Goal: Transaction & Acquisition: Book appointment/travel/reservation

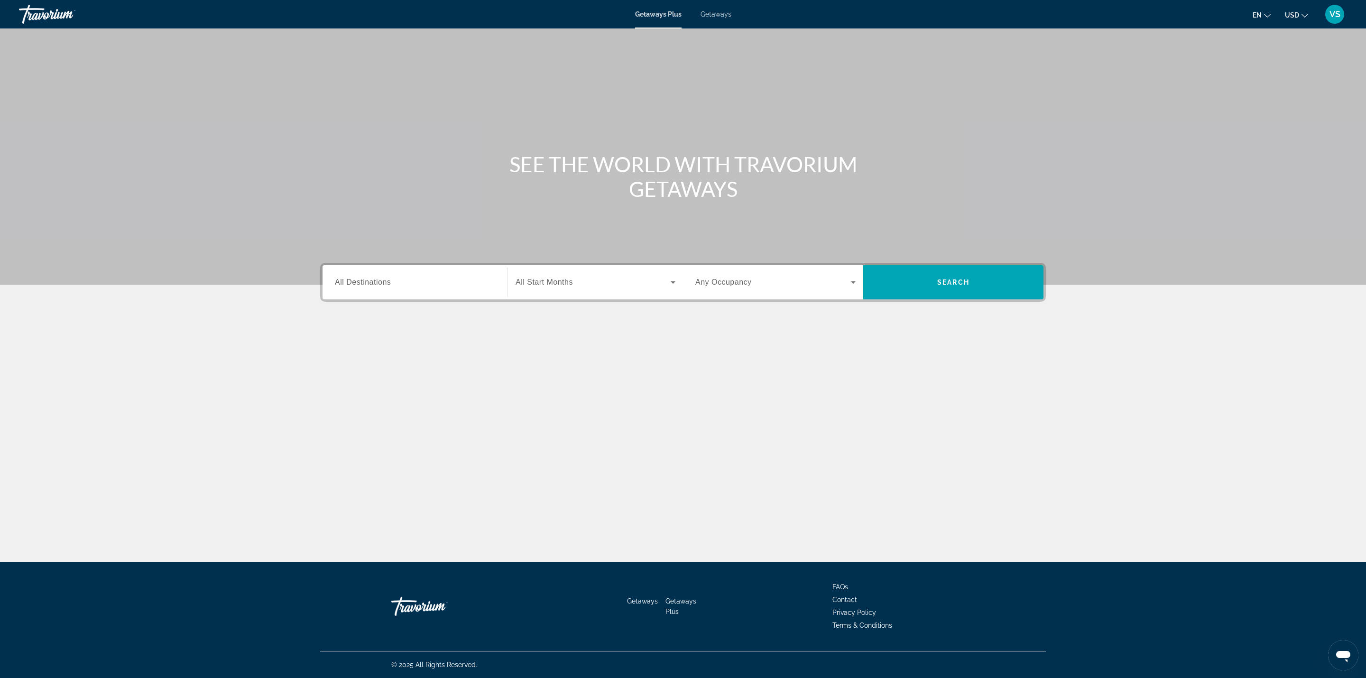
click at [342, 276] on div "Destination All Destinations" at bounding box center [415, 282] width 160 height 27
click at [336, 349] on icon "Toggle United States (32,120 units available) submenu" at bounding box center [335, 347] width 5 height 9
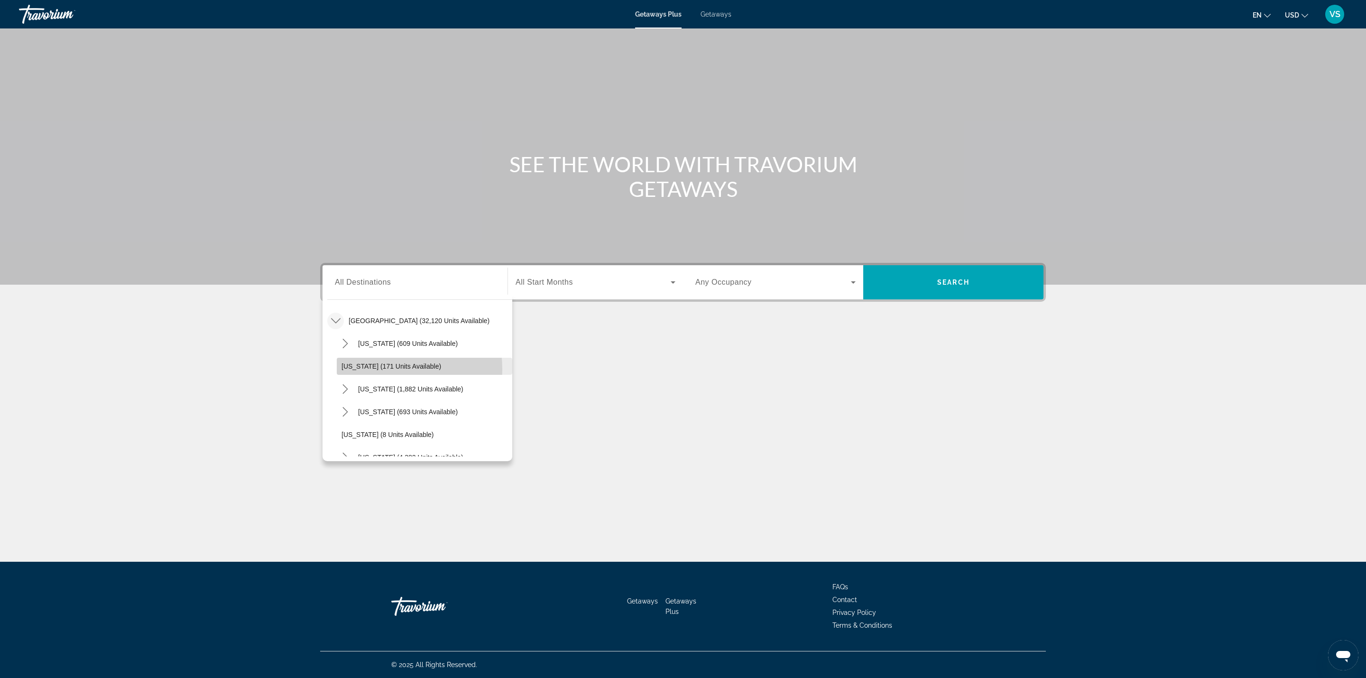
click at [359, 369] on span "[US_STATE] (171 units available)" at bounding box center [392, 366] width 100 height 8
type input "**********"
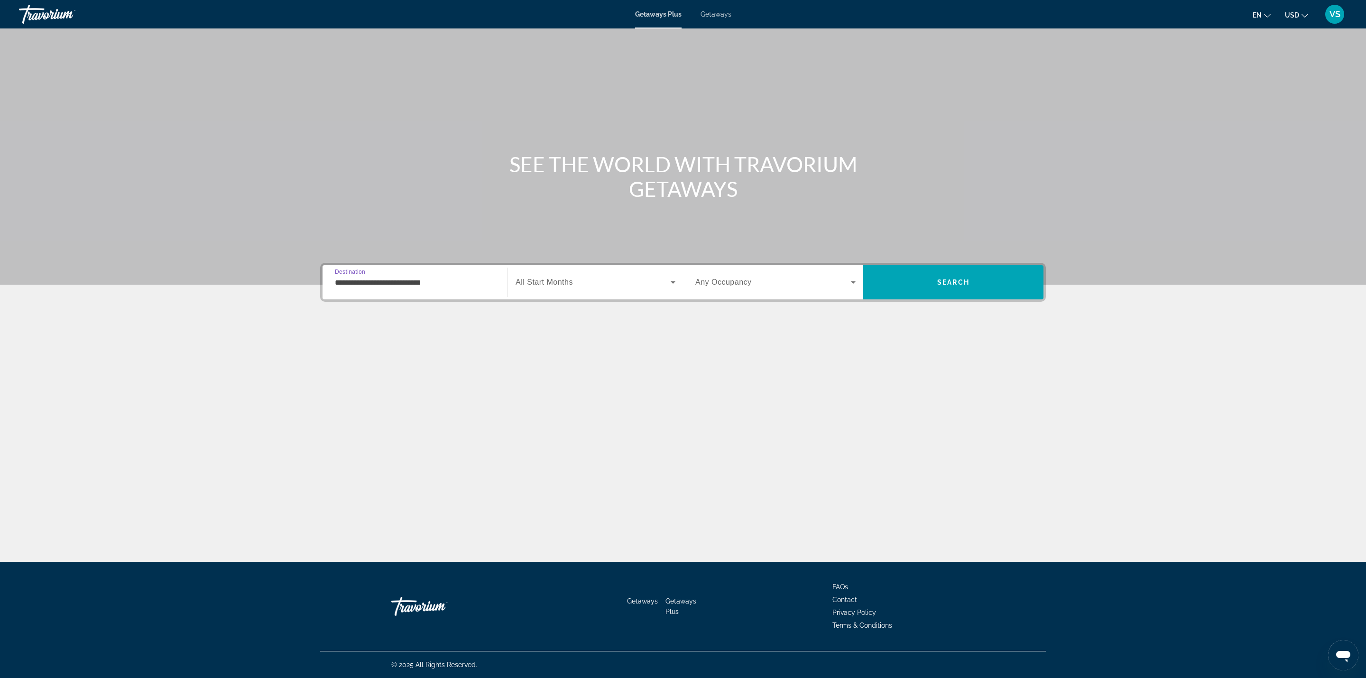
click at [548, 282] on span "All Start Months" at bounding box center [544, 282] width 57 height 8
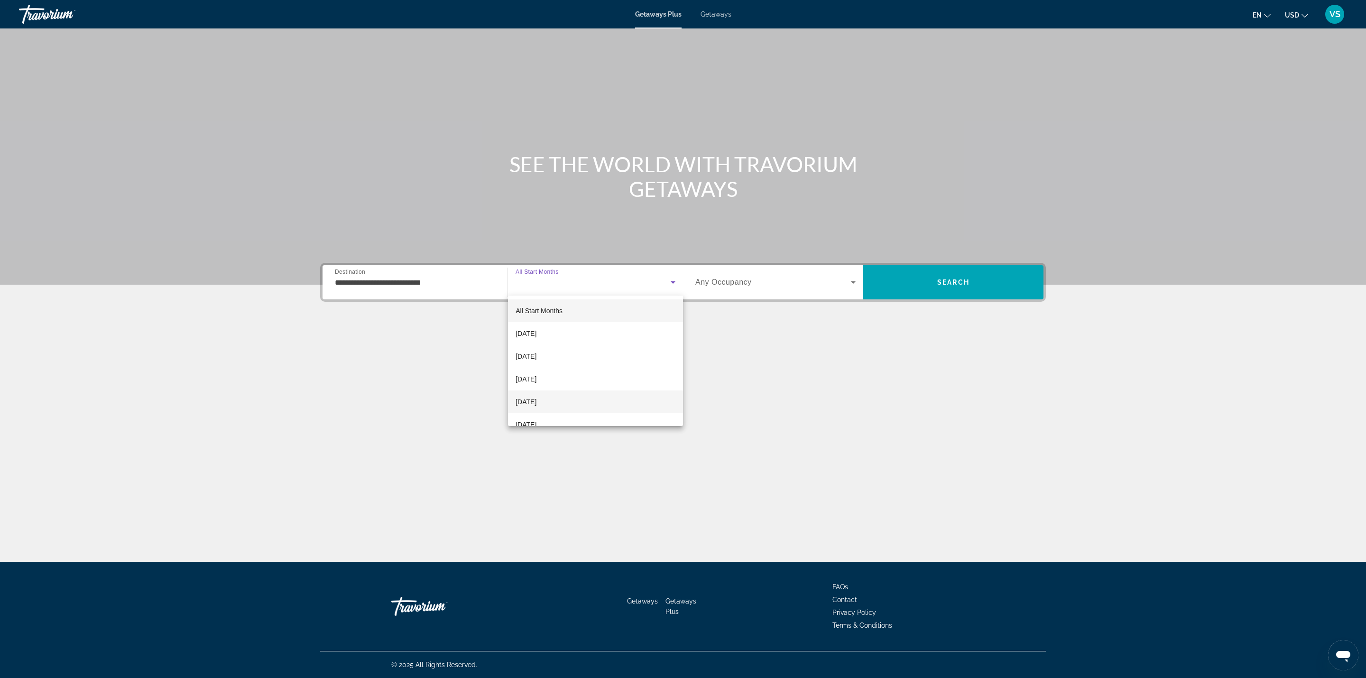
click at [527, 397] on span "[DATE]" at bounding box center [526, 401] width 21 height 11
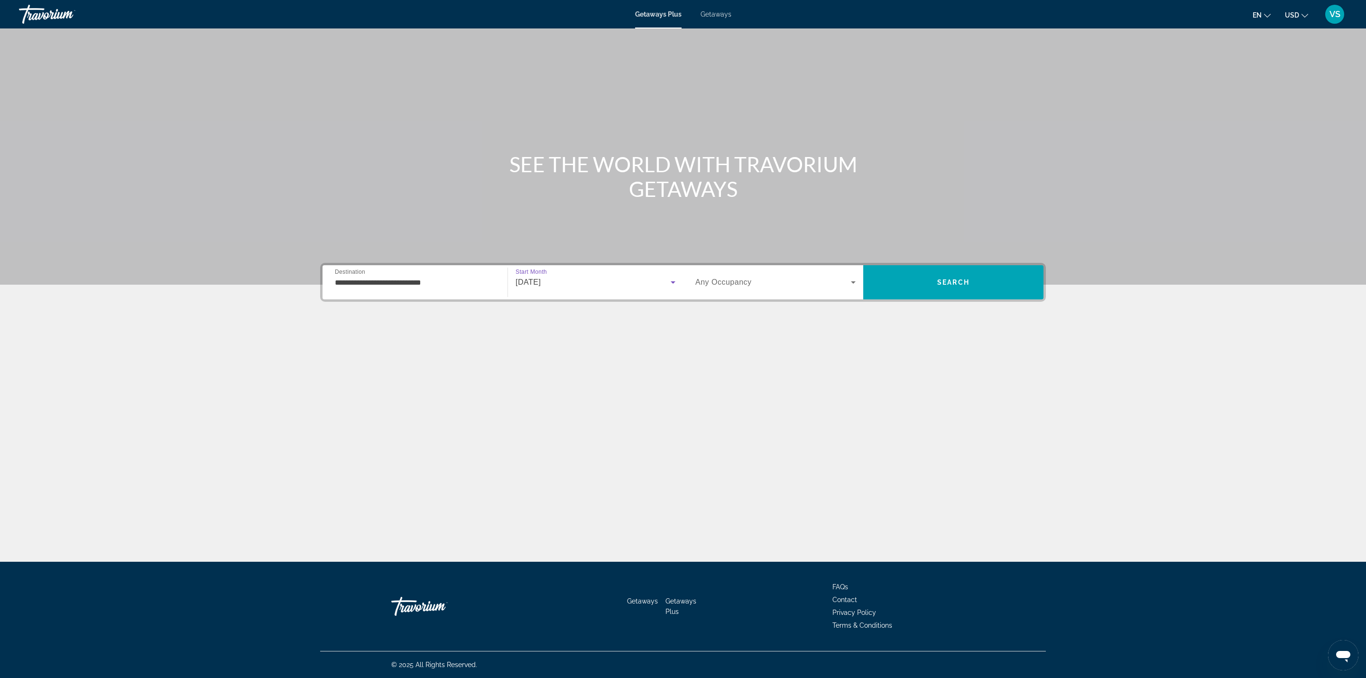
click at [721, 278] on span "Any Occupancy" at bounding box center [723, 282] width 56 height 8
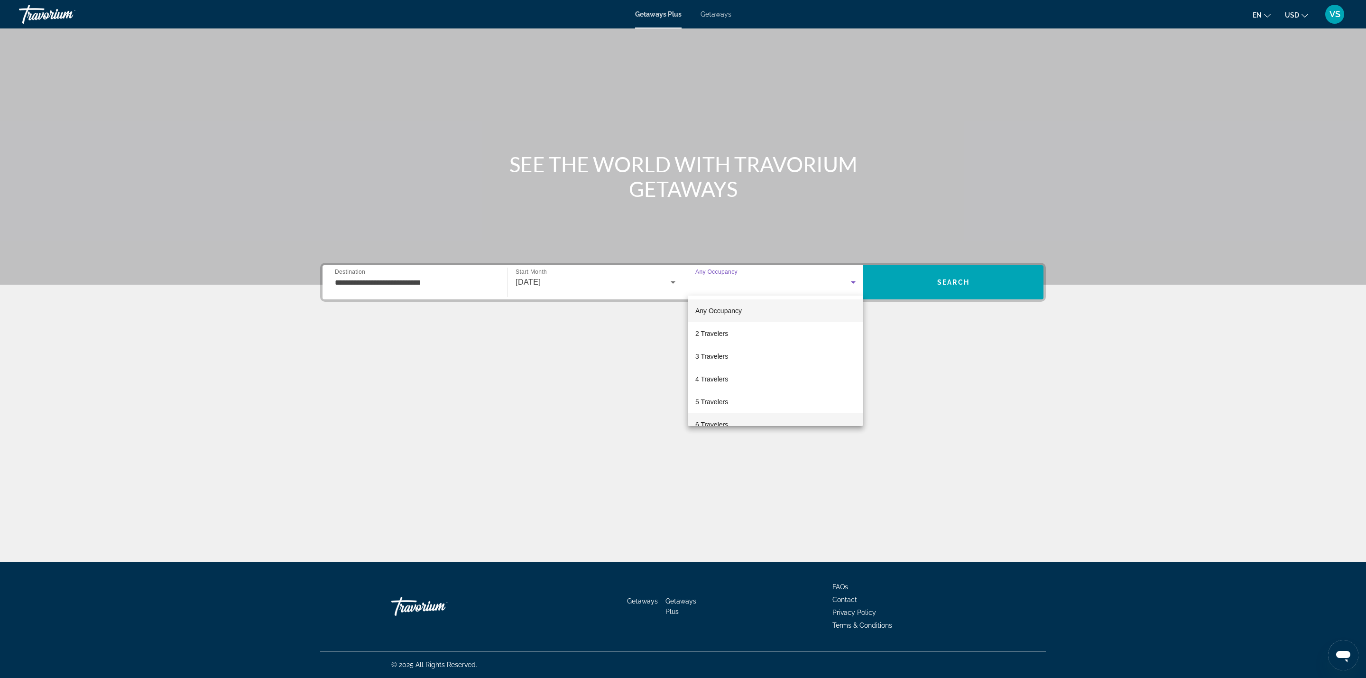
click at [709, 422] on span "6 Travelers" at bounding box center [711, 424] width 33 height 11
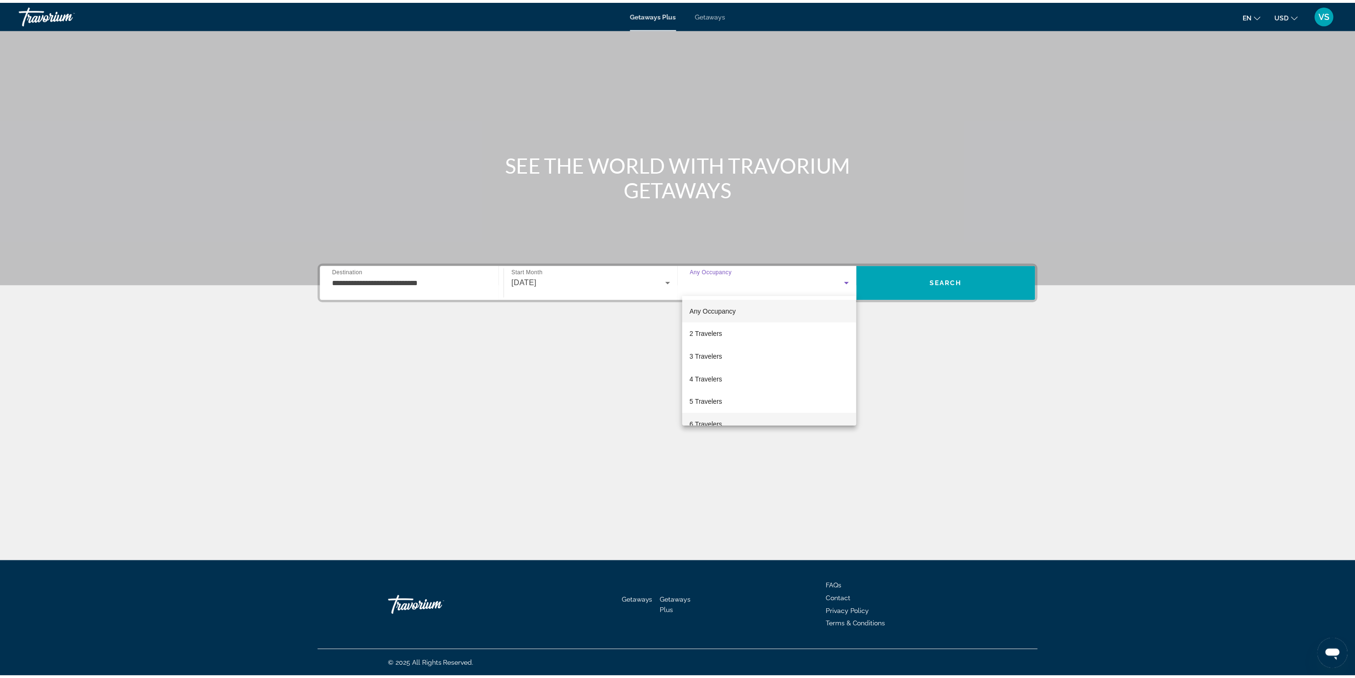
scroll to position [10, 0]
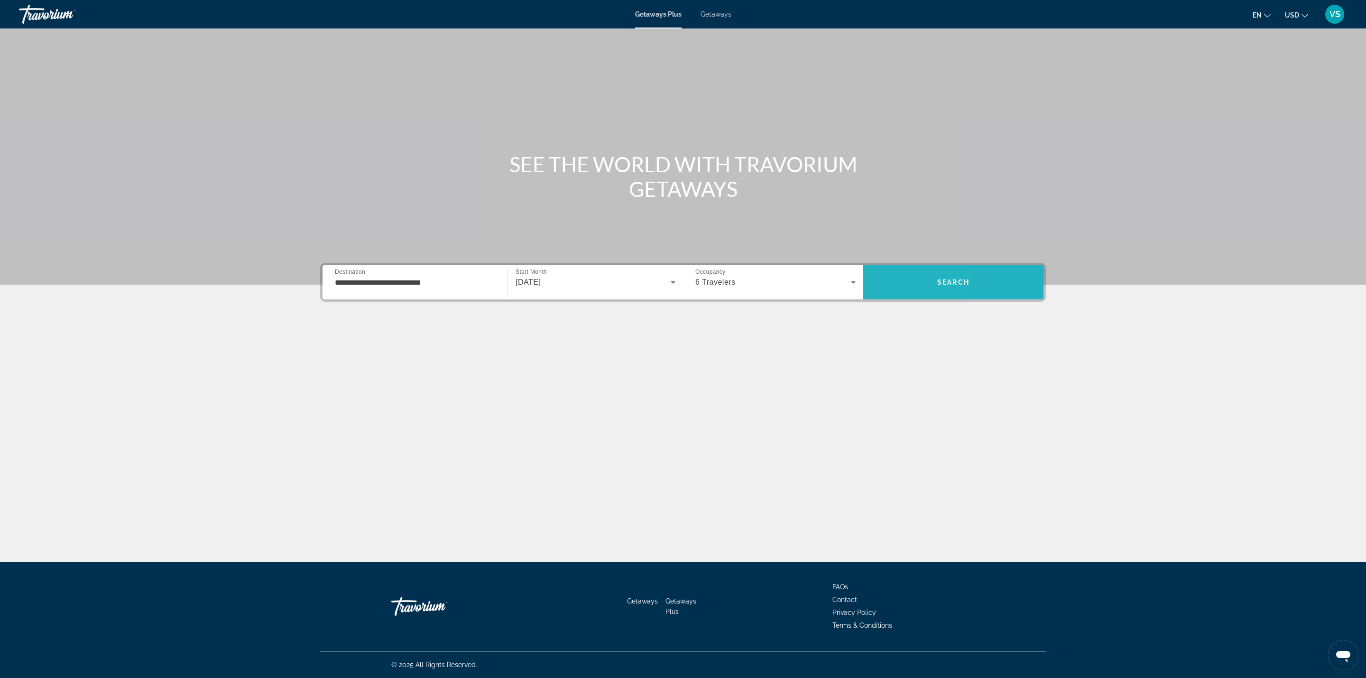
click at [887, 293] on span "Search" at bounding box center [953, 282] width 180 height 23
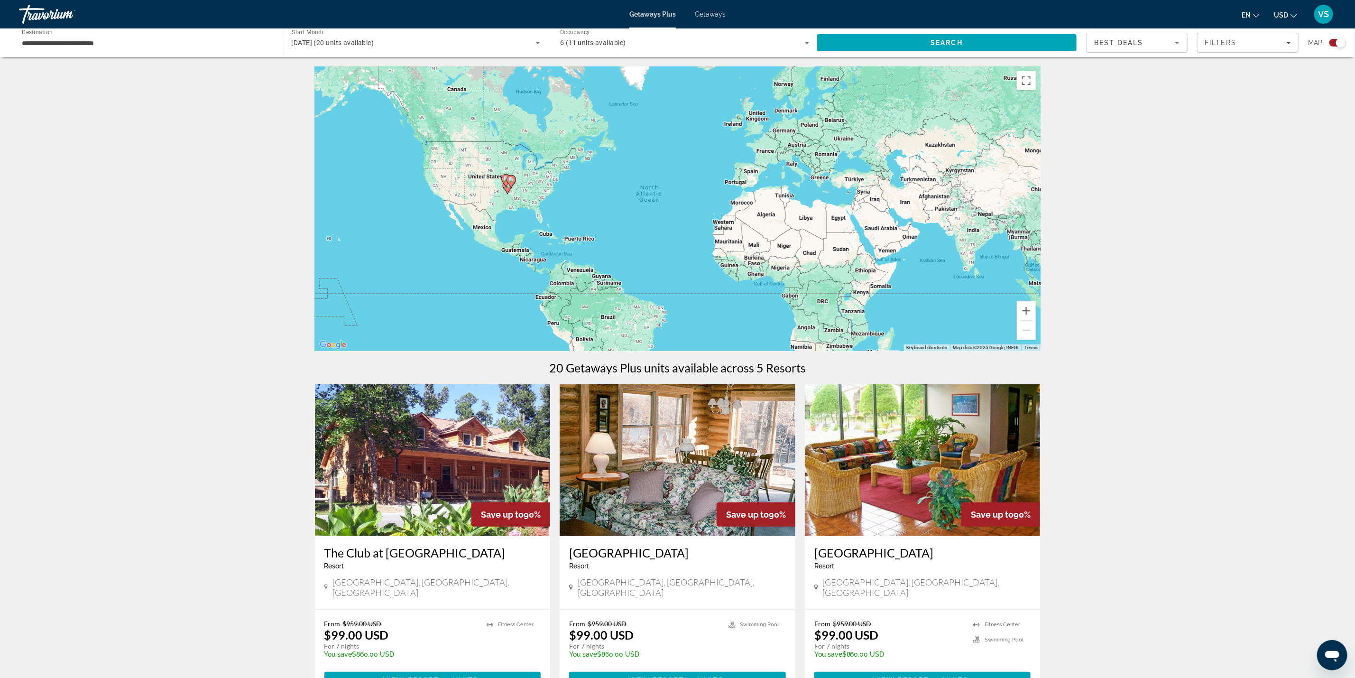
click at [503, 188] on gmp-advanced-marker "Main content" at bounding box center [507, 187] width 9 height 14
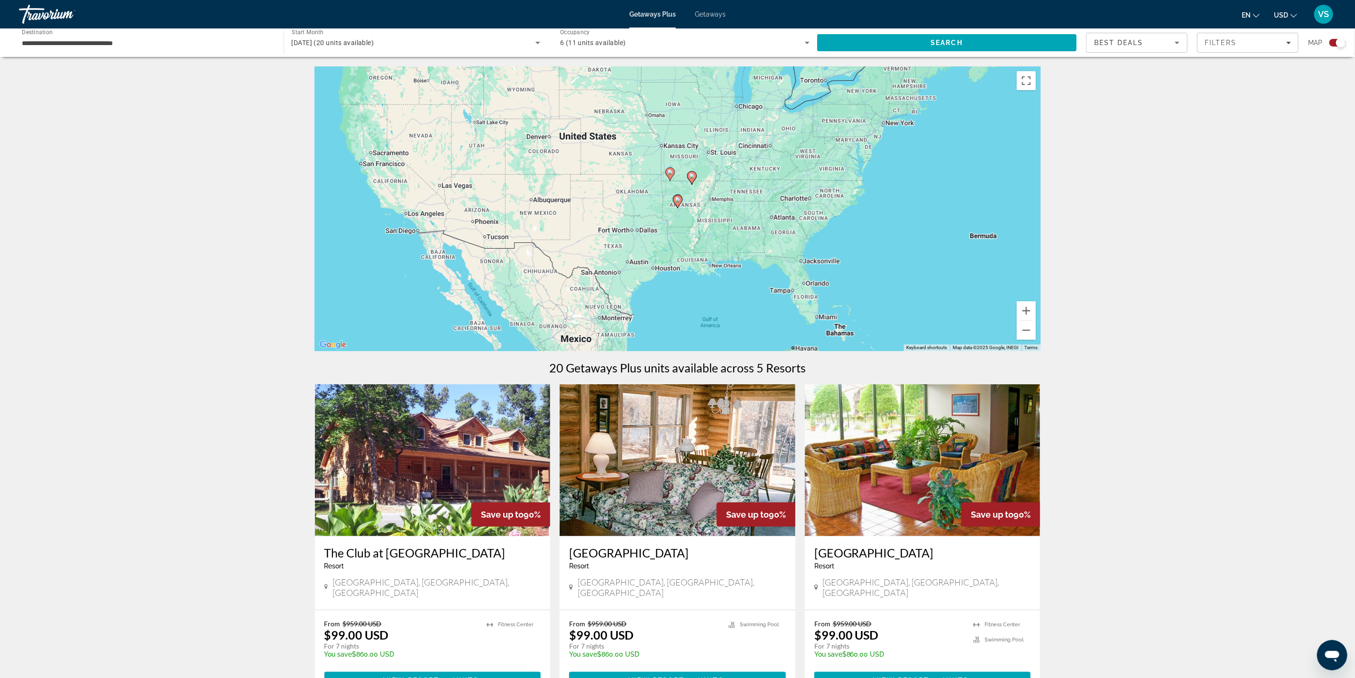
click at [676, 201] on image "Main content" at bounding box center [678, 200] width 6 height 6
type input "**********"
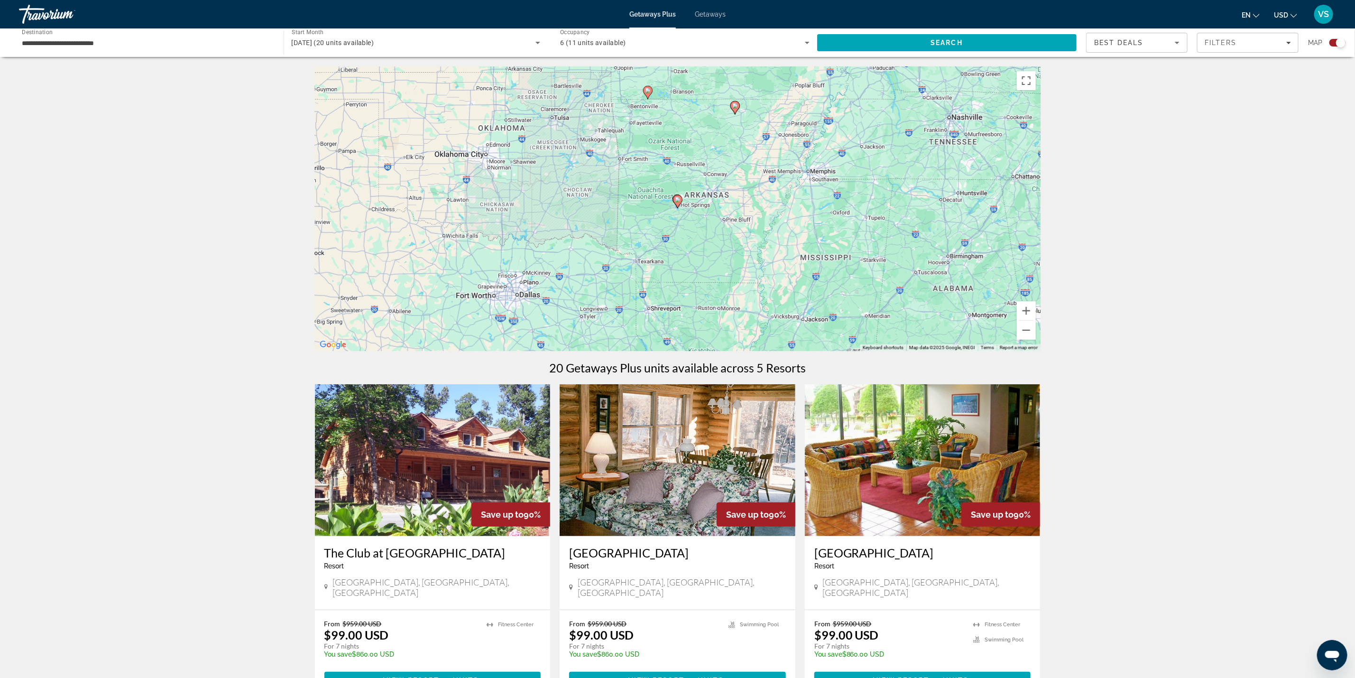
click at [676, 201] on image "Main content" at bounding box center [678, 200] width 6 height 6
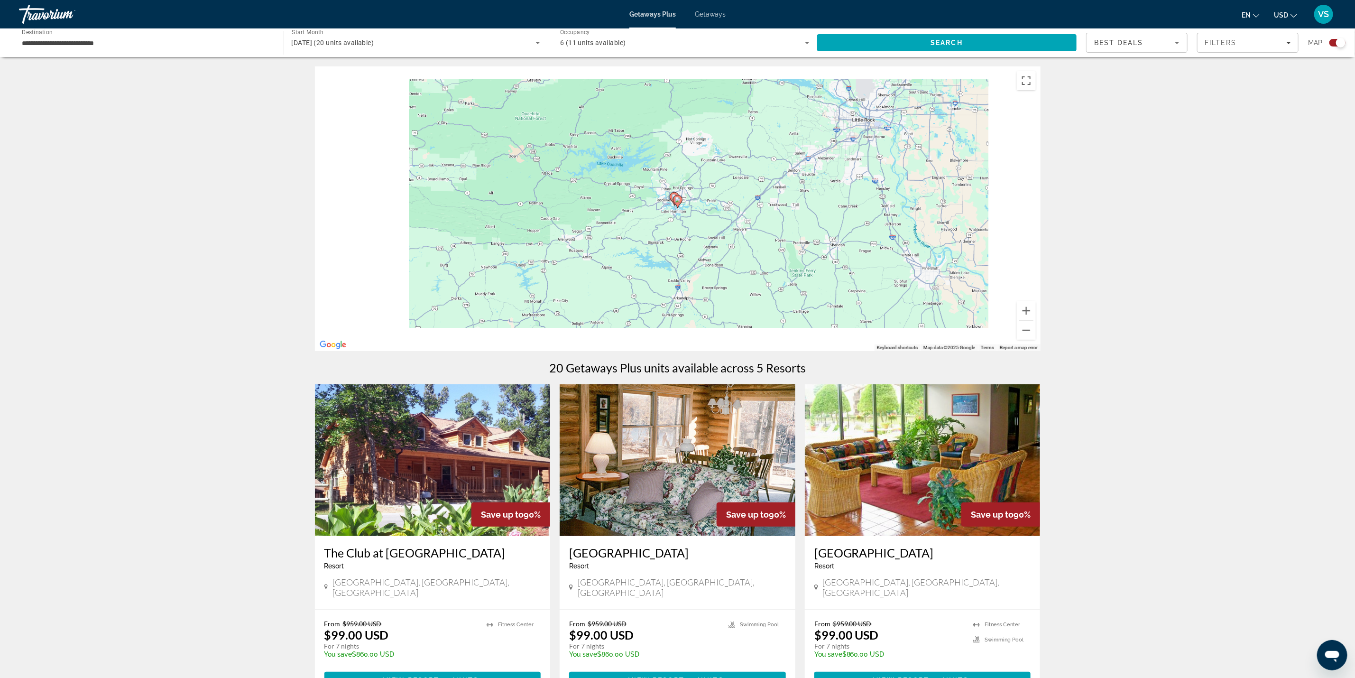
click at [676, 201] on image "Main content" at bounding box center [678, 200] width 6 height 6
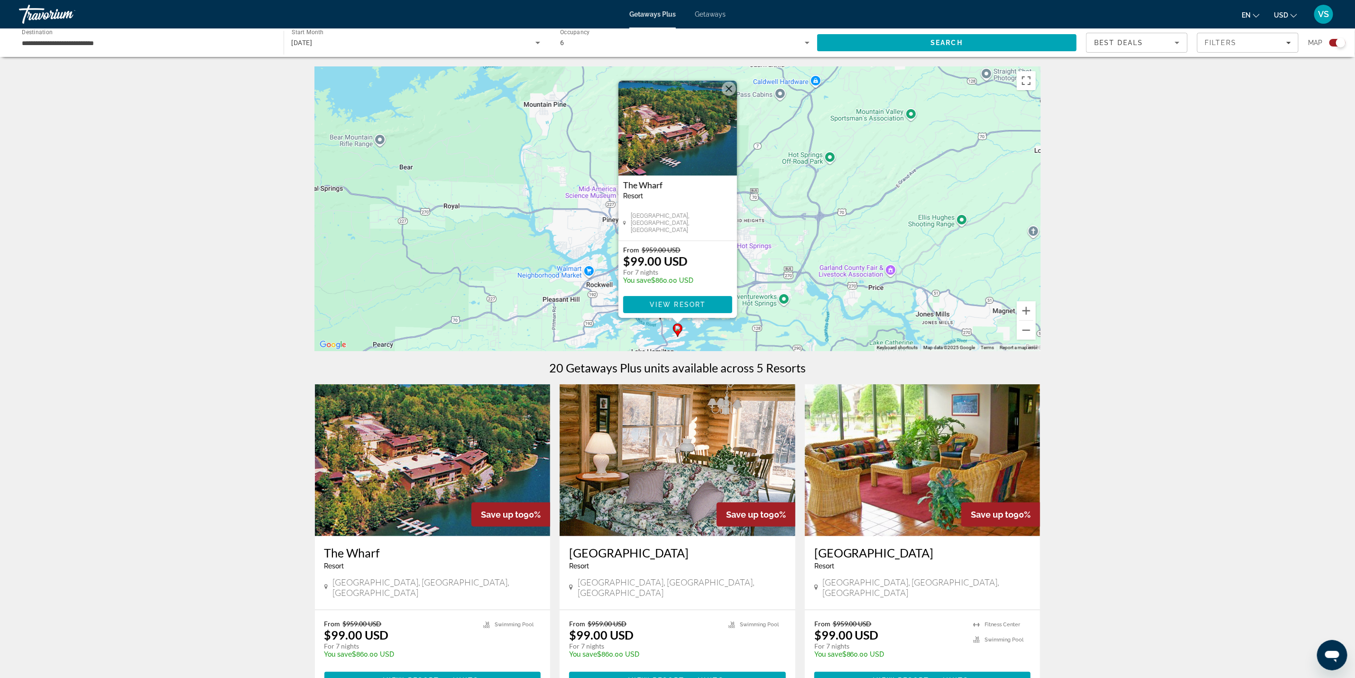
click at [648, 336] on div "To activate drag with keyboard, press Alt + Enter. Once in keyboard drag state,…" at bounding box center [678, 208] width 726 height 285
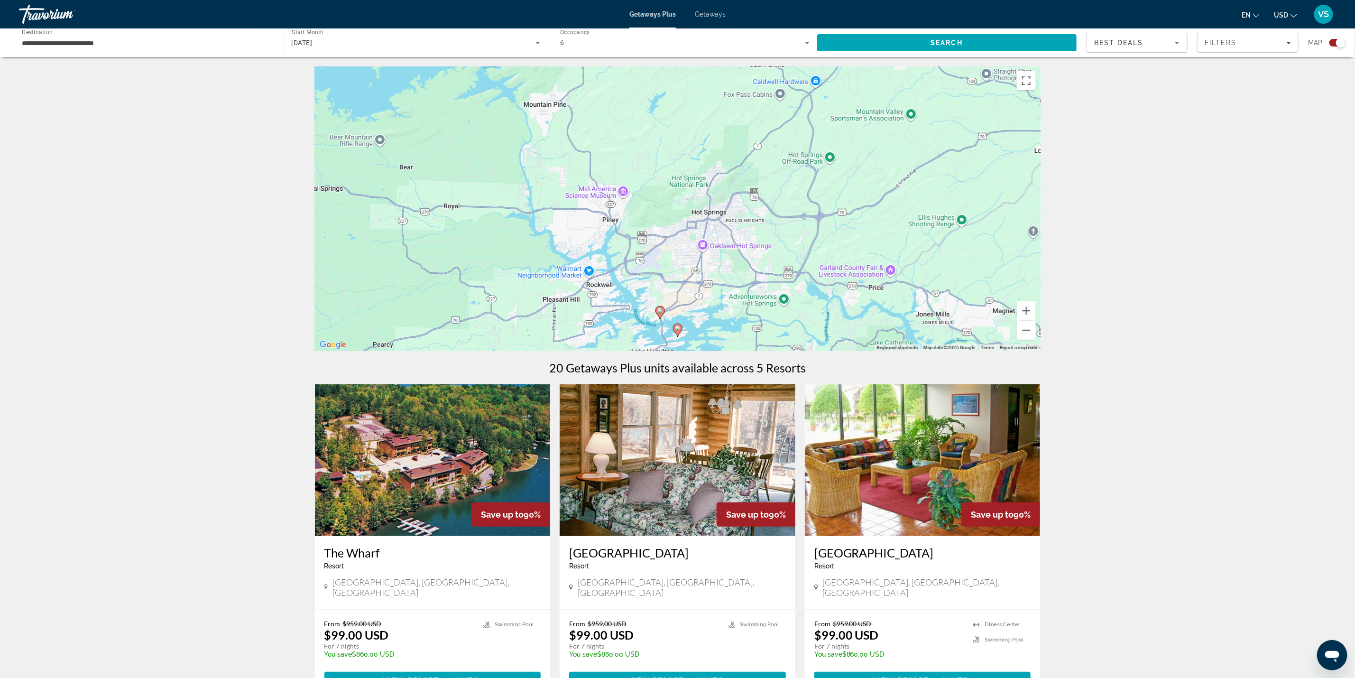
click at [660, 312] on image "Main content" at bounding box center [661, 311] width 6 height 6
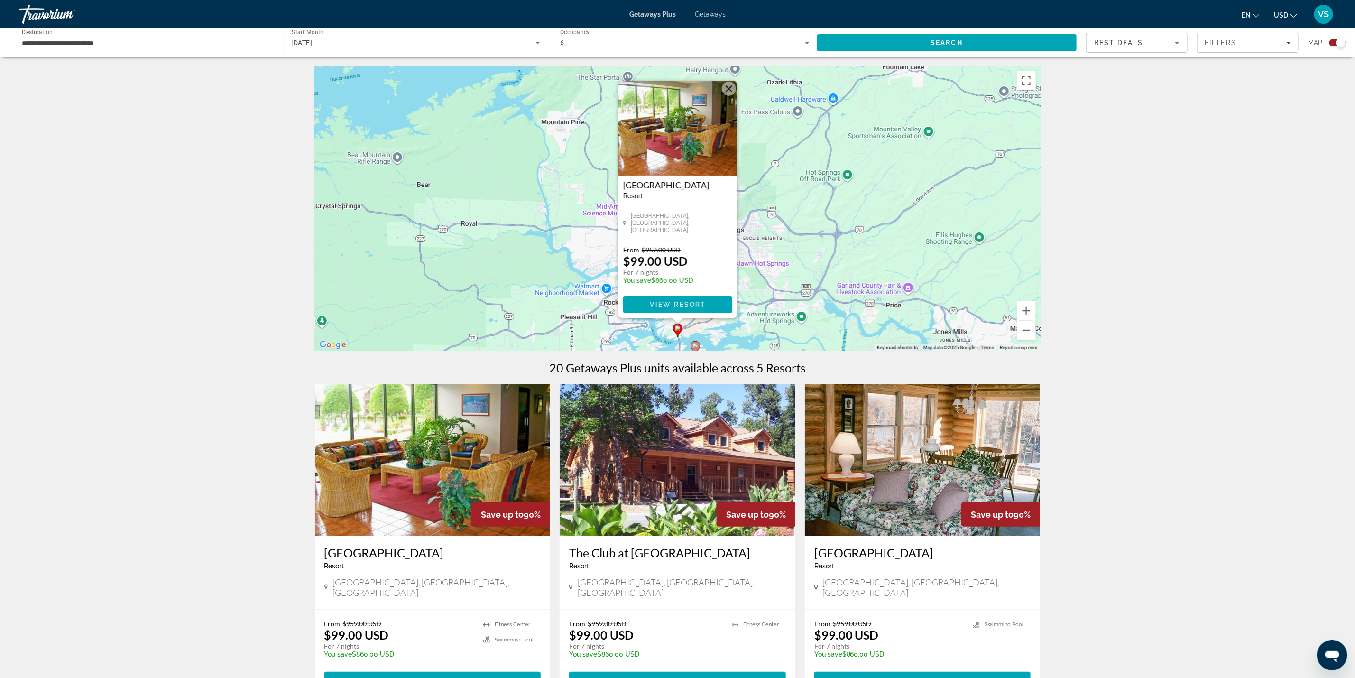
click at [178, 430] on div "← Move left → Move right ↑ Move up ↓ Move down + Zoom in - Zoom out Home Jump l…" at bounding box center [677, 574] width 1355 height 1017
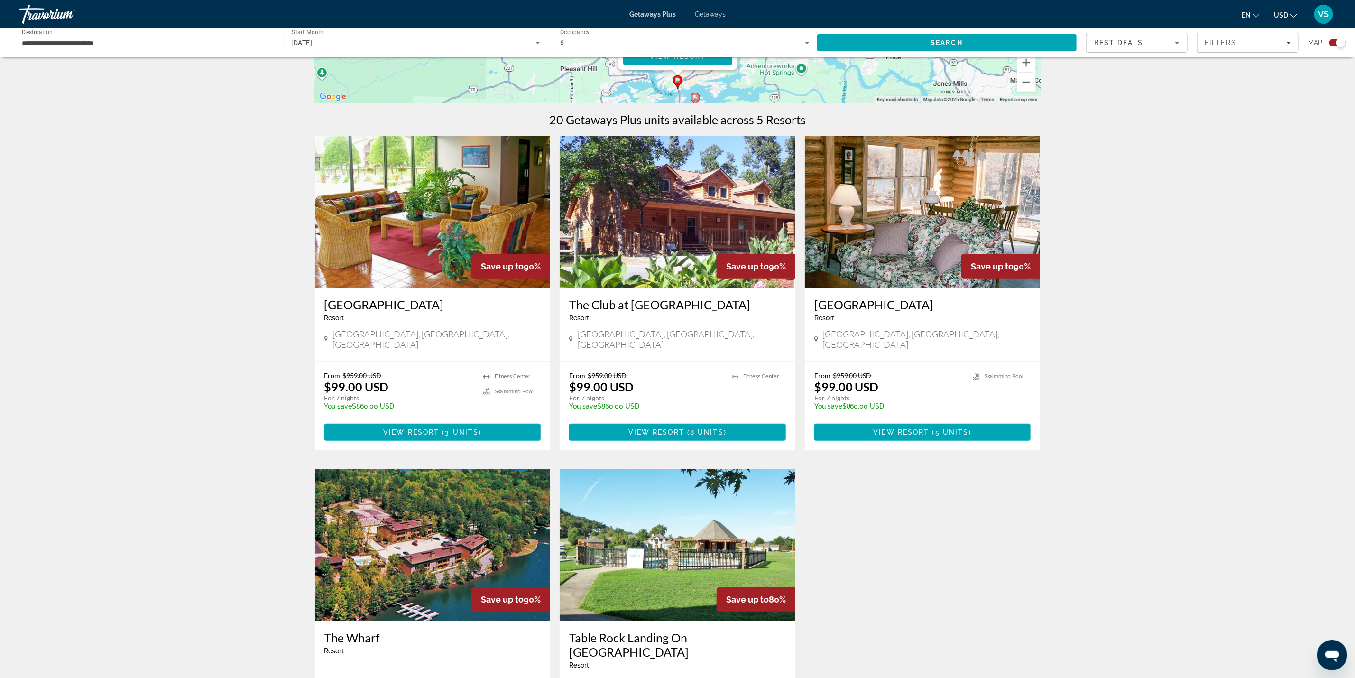
scroll to position [285, 0]
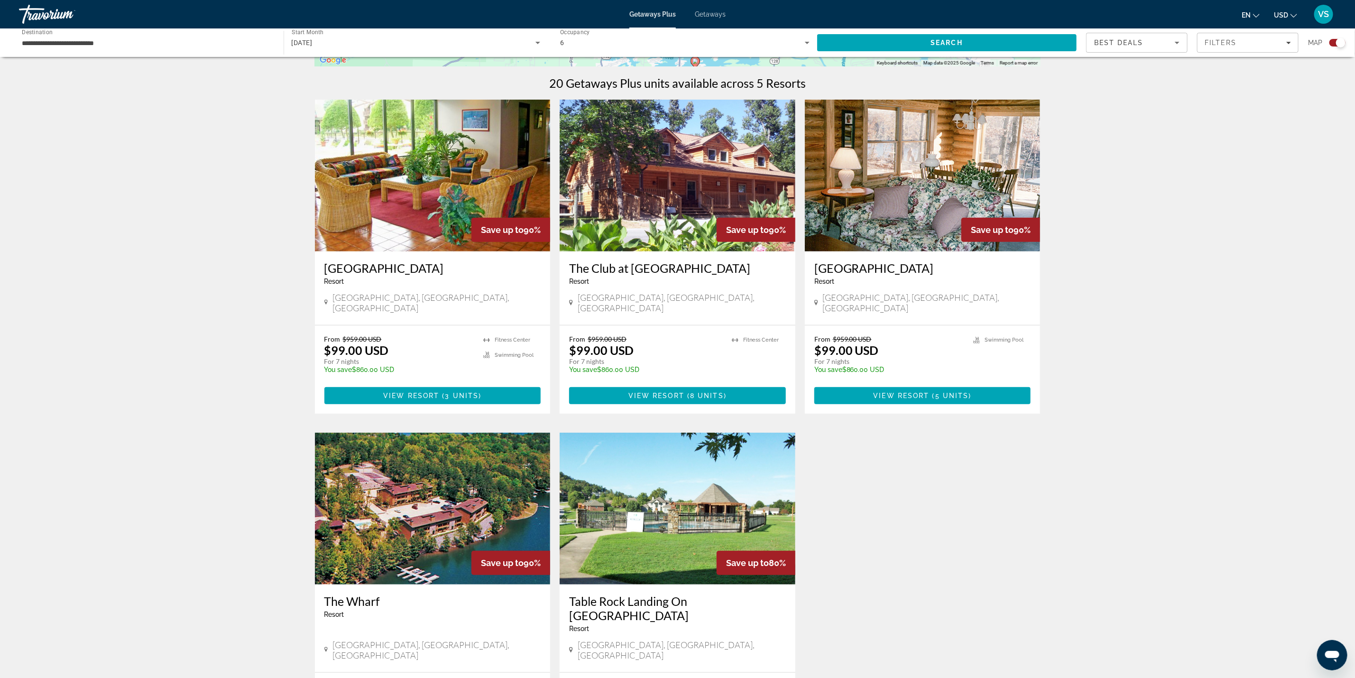
click at [714, 10] on span "Getaways" at bounding box center [710, 14] width 31 height 8
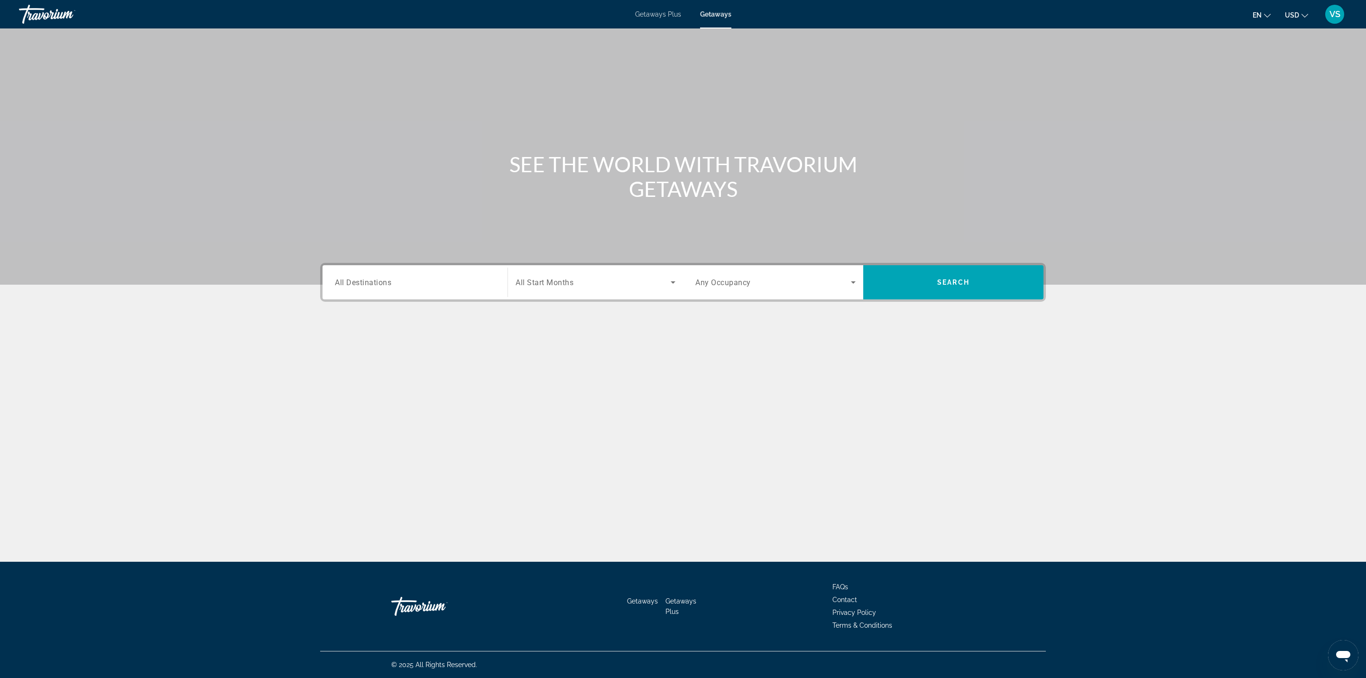
click at [382, 285] on span "All Destinations" at bounding box center [363, 282] width 56 height 9
click at [382, 285] on input "Destination All Destinations" at bounding box center [415, 282] width 160 height 11
click at [336, 335] on icon "Toggle United States (657,928 units available) submenu" at bounding box center [335, 338] width 9 height 9
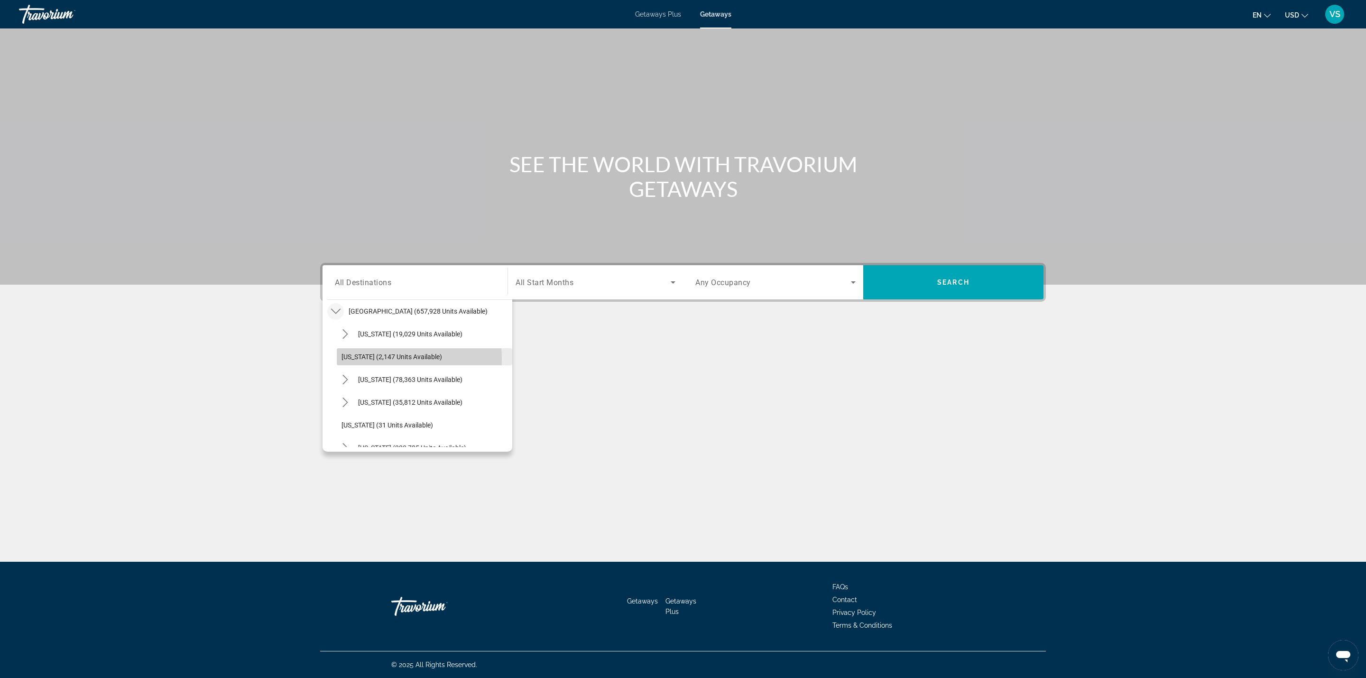
click at [379, 359] on span "[US_STATE] (2,147 units available)" at bounding box center [392, 357] width 101 height 8
type input "**********"
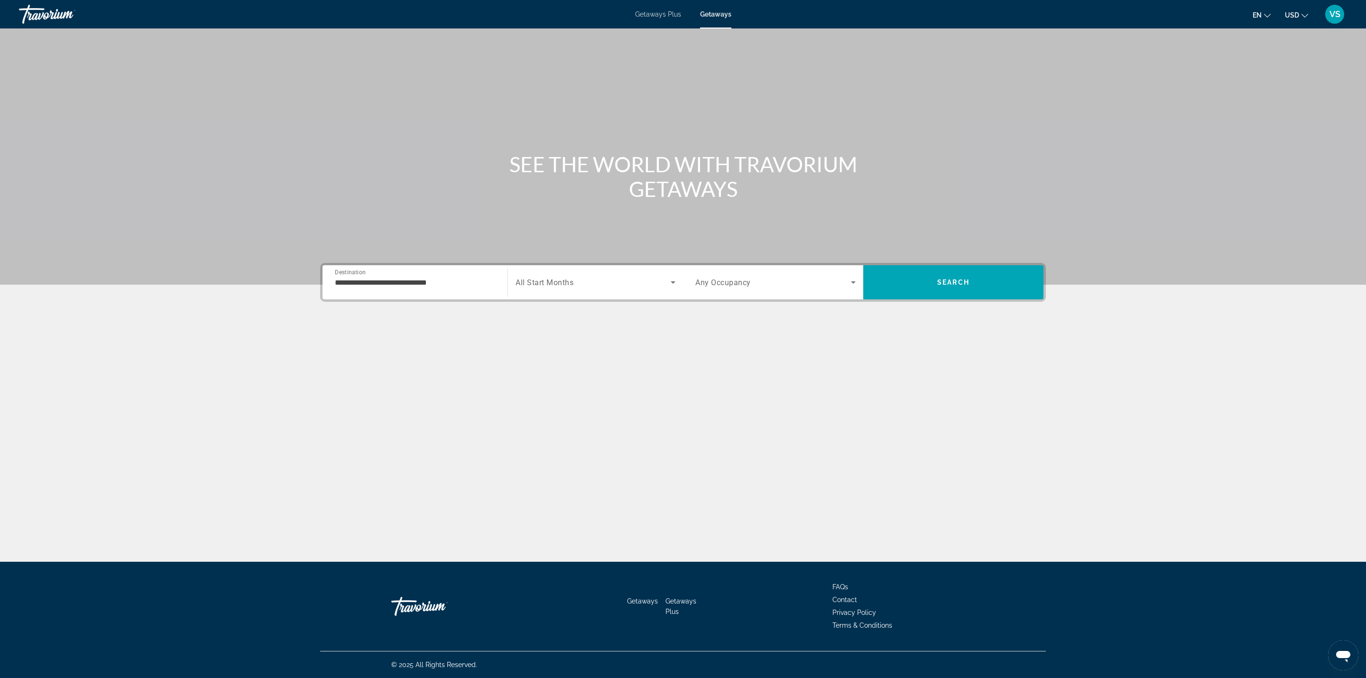
click at [559, 274] on div "Search widget" at bounding box center [596, 282] width 160 height 27
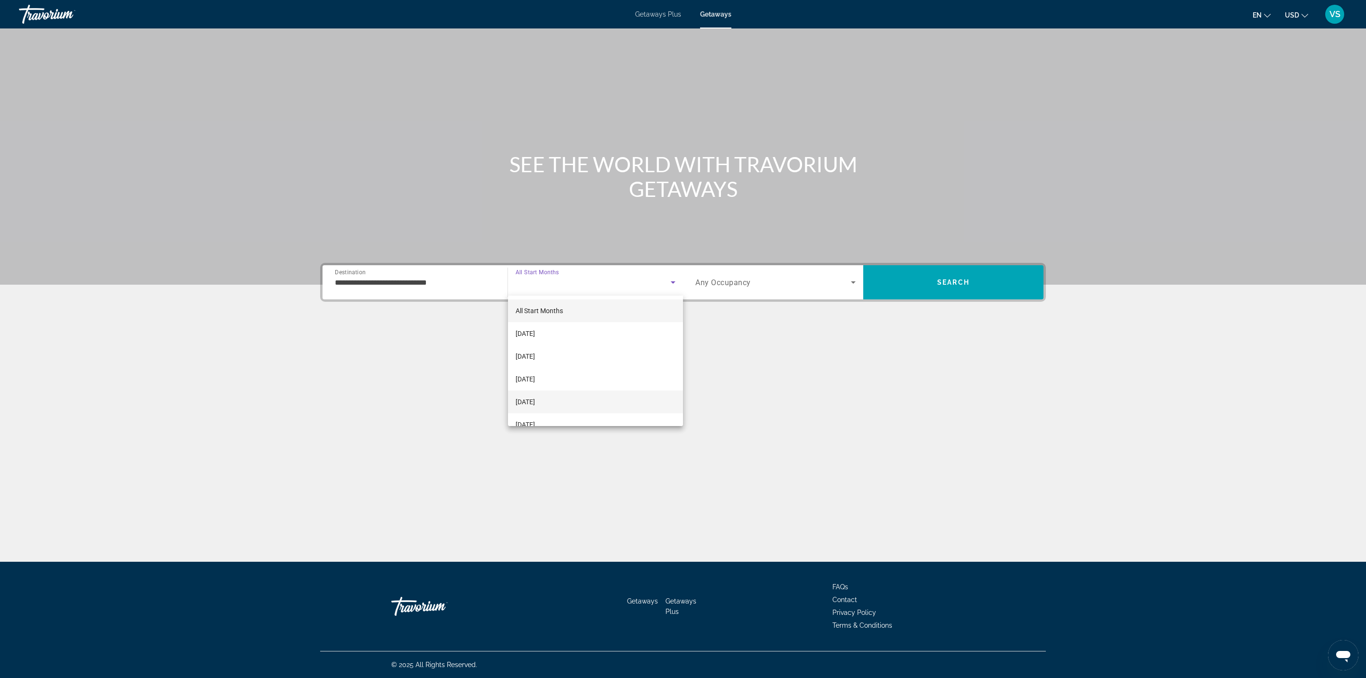
click at [535, 403] on span "[DATE]" at bounding box center [525, 401] width 19 height 11
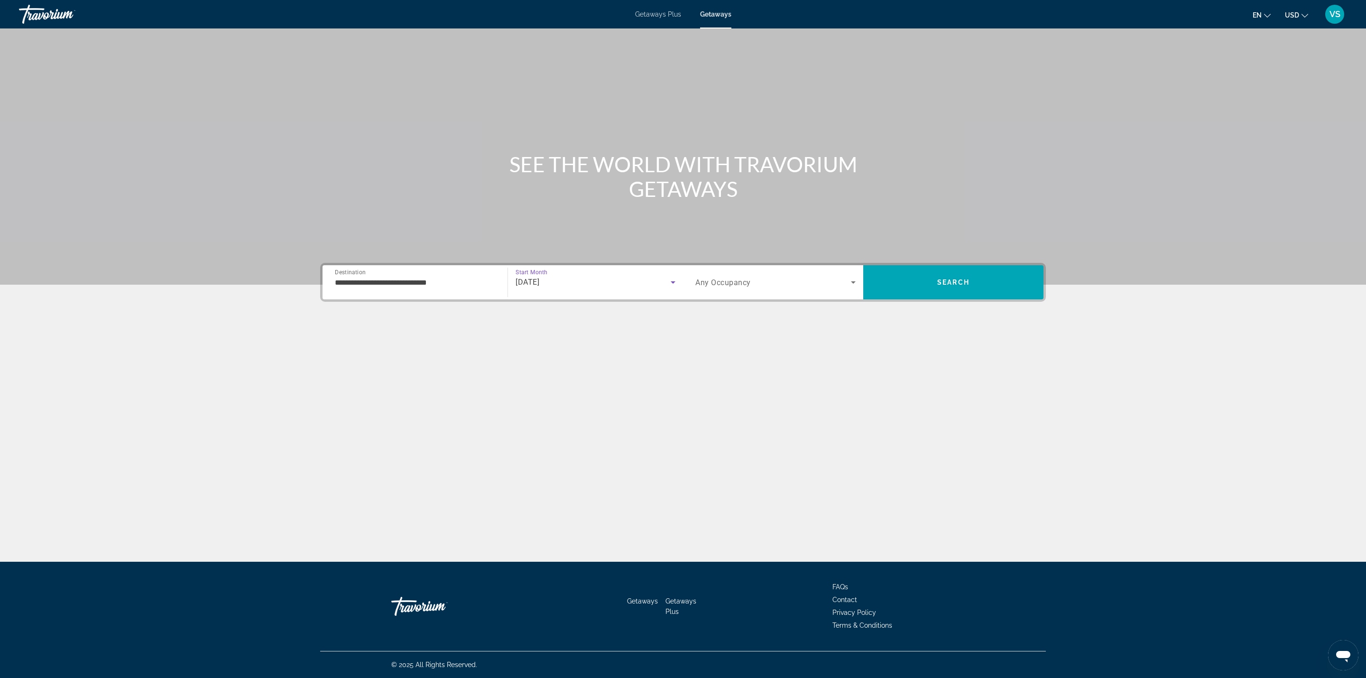
click at [710, 275] on div "Search widget" at bounding box center [775, 282] width 160 height 27
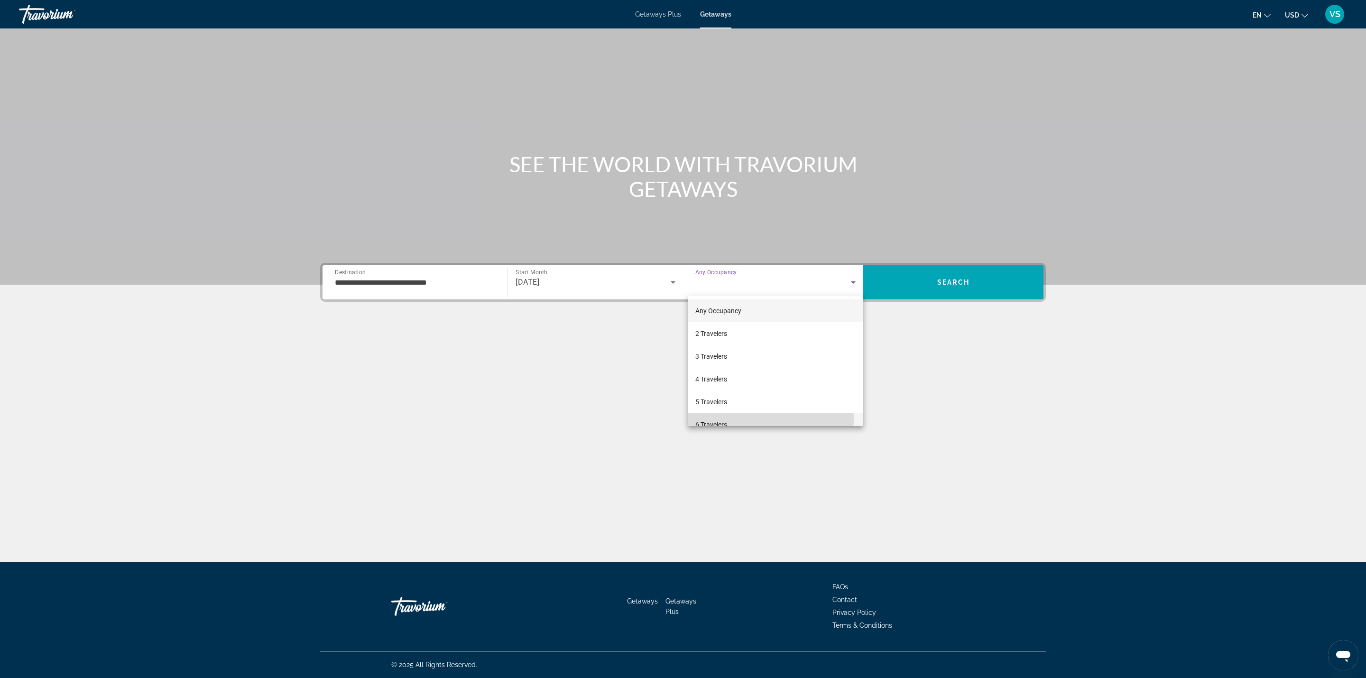
click at [708, 419] on span "6 Travelers" at bounding box center [711, 424] width 32 height 11
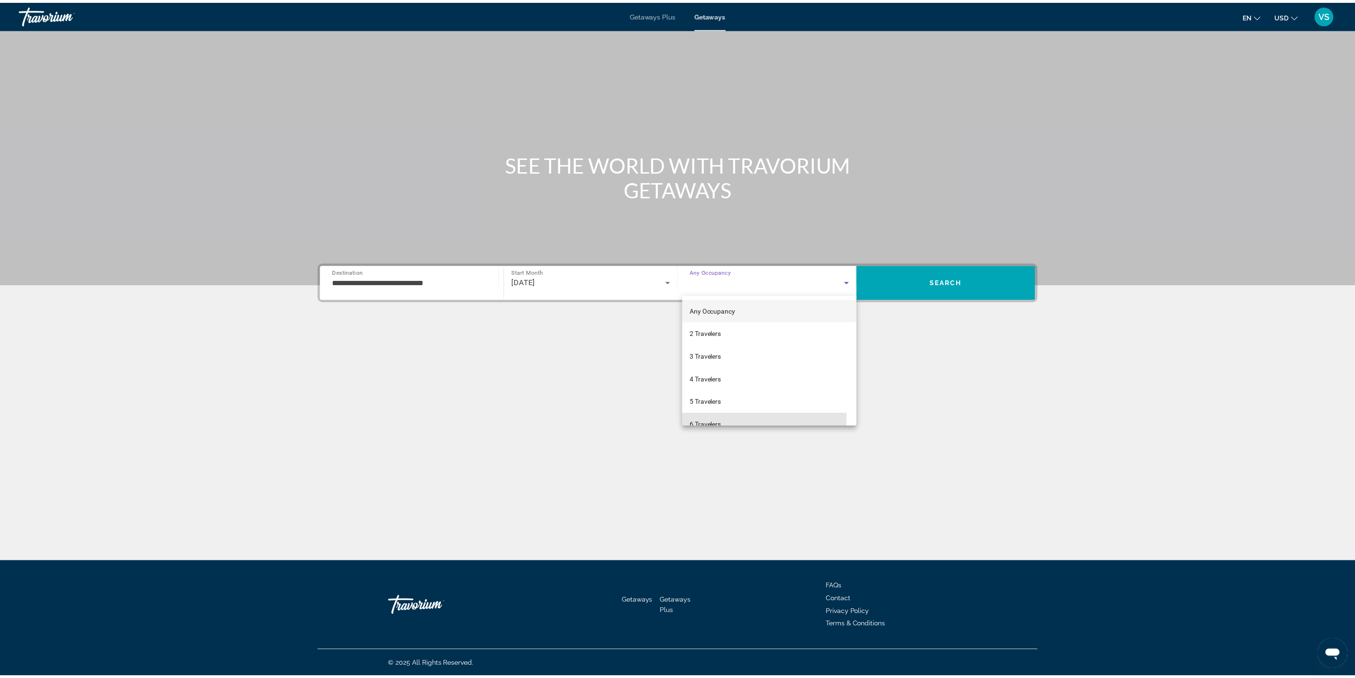
scroll to position [10, 0]
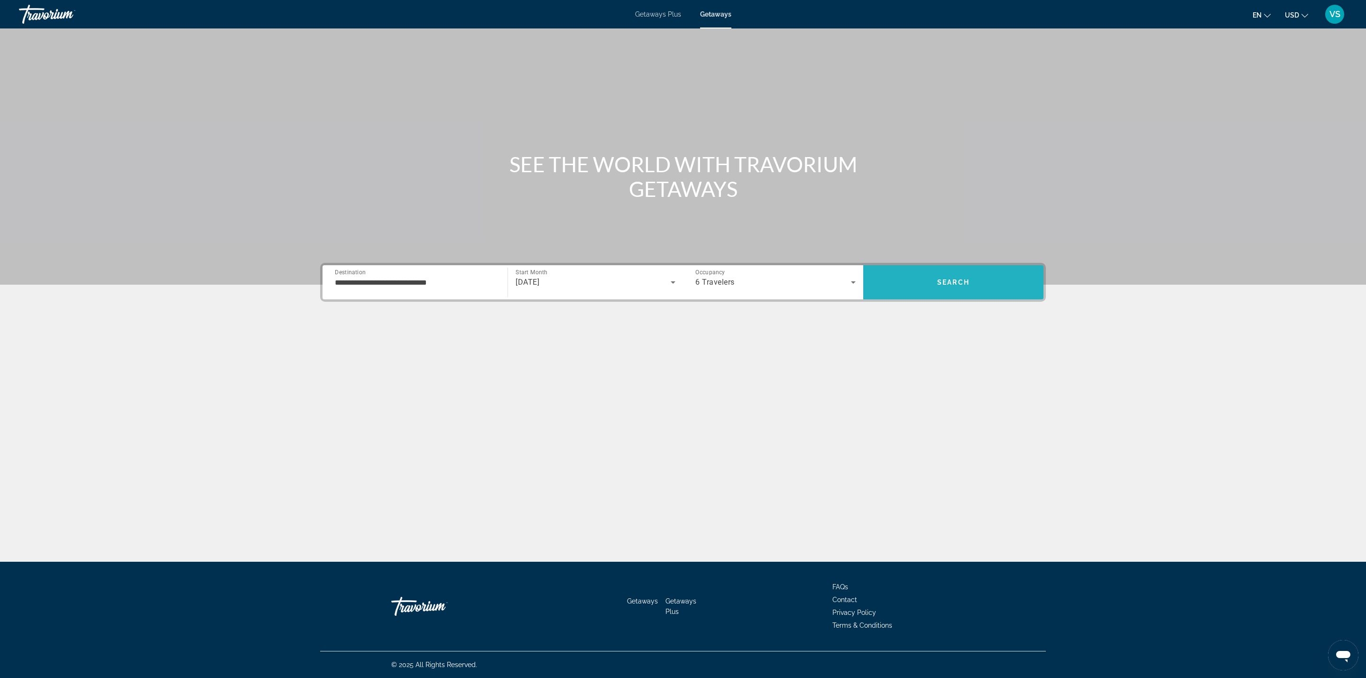
click at [916, 282] on span "Search" at bounding box center [953, 282] width 180 height 23
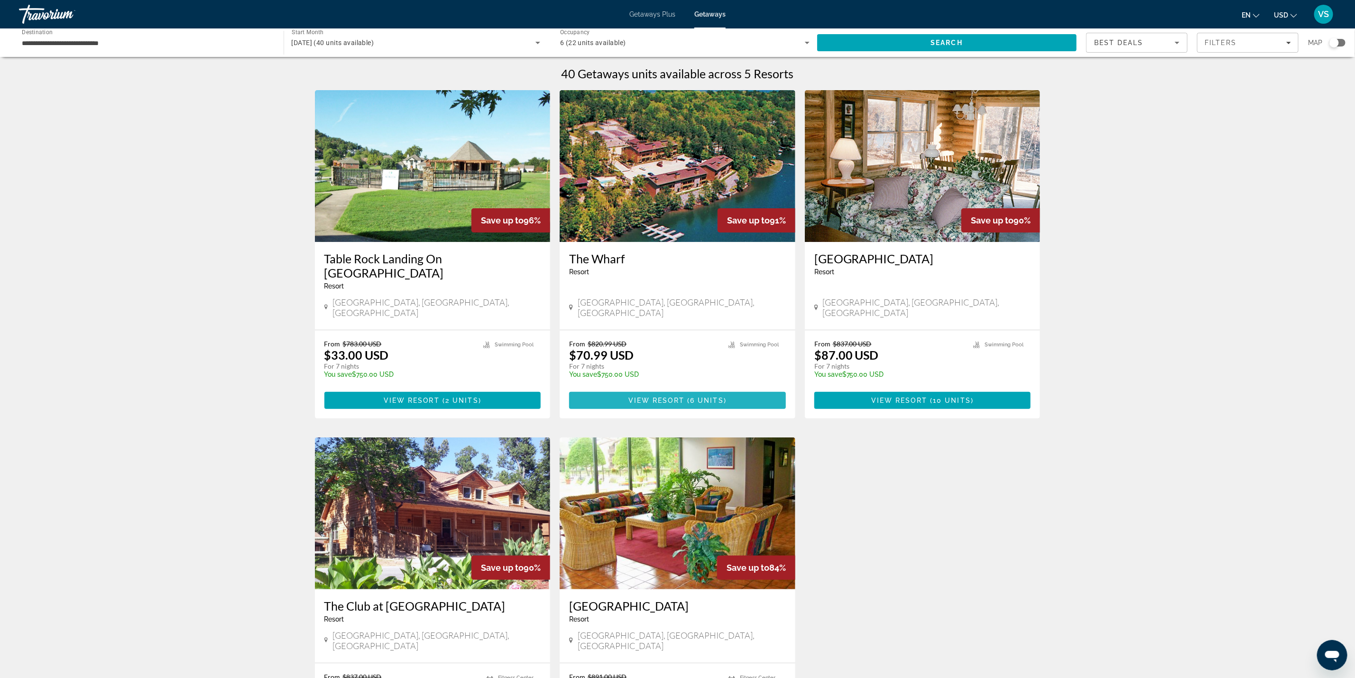
click at [721, 397] on span "6 units" at bounding box center [707, 401] width 34 height 8
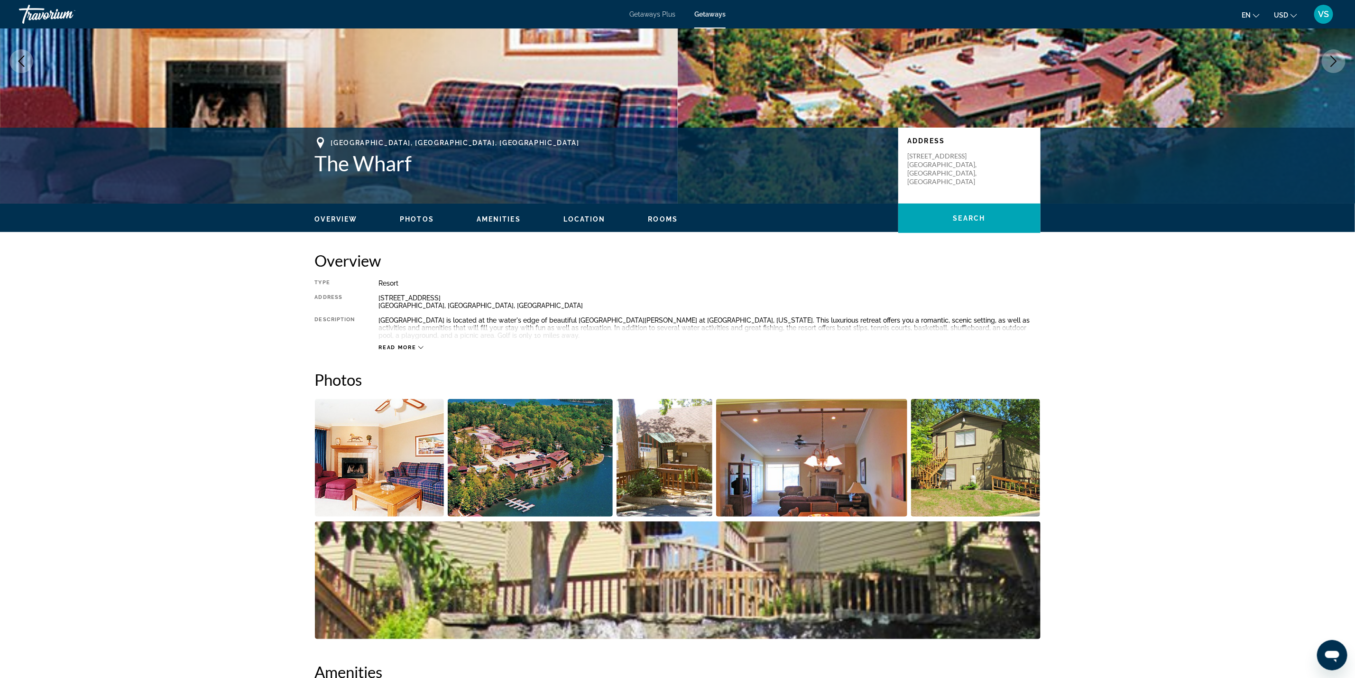
scroll to position [142, 0]
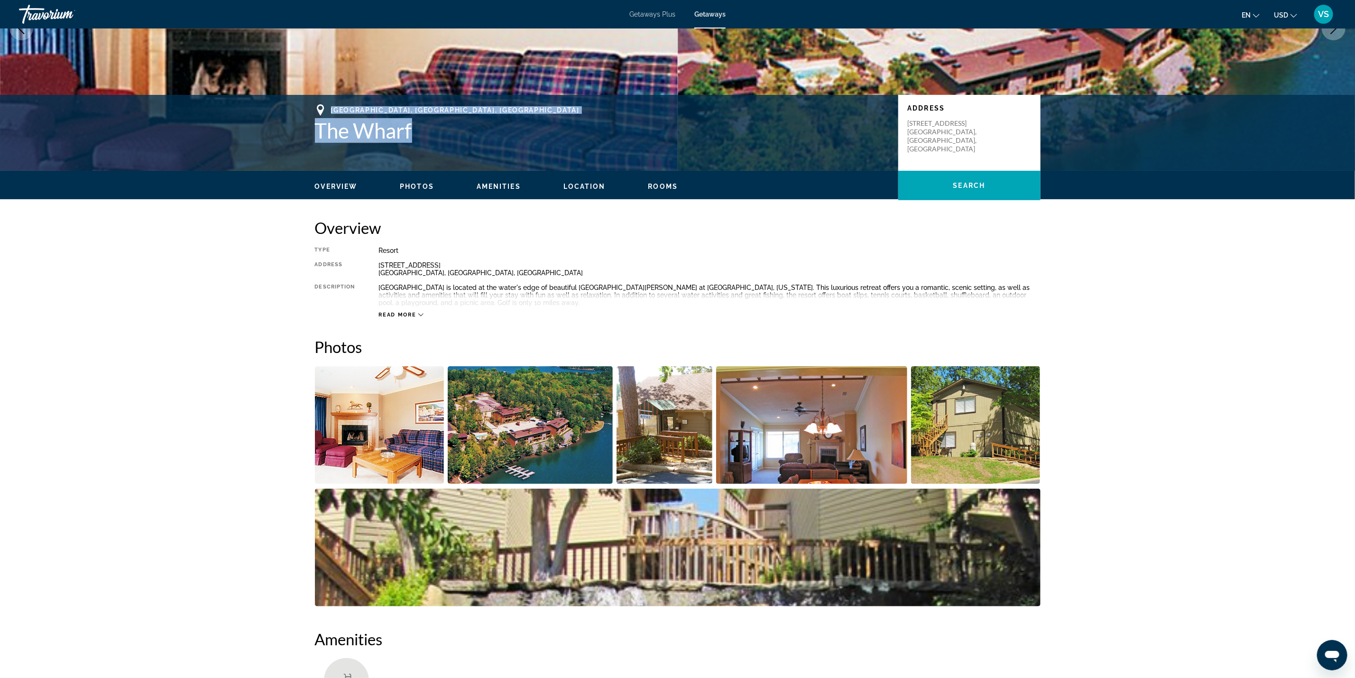
drag, startPoint x: 333, startPoint y: 107, endPoint x: 413, endPoint y: 132, distance: 84.0
click at [413, 132] on div "[GEOGRAPHIC_DATA], [GEOGRAPHIC_DATA], [GEOGRAPHIC_DATA] The Wharf" at bounding box center [602, 123] width 574 height 38
copy div "[GEOGRAPHIC_DATA], [GEOGRAPHIC_DATA], [GEOGRAPHIC_DATA] The Wharf"
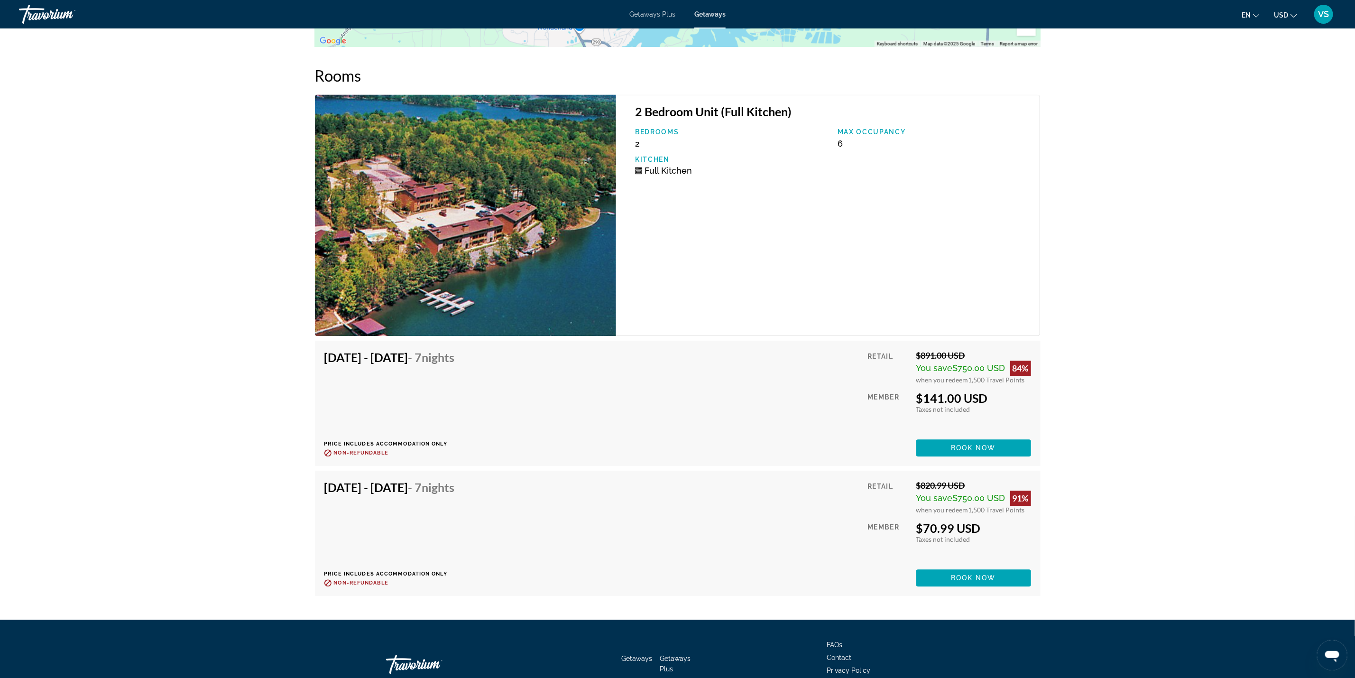
scroll to position [1186, 0]
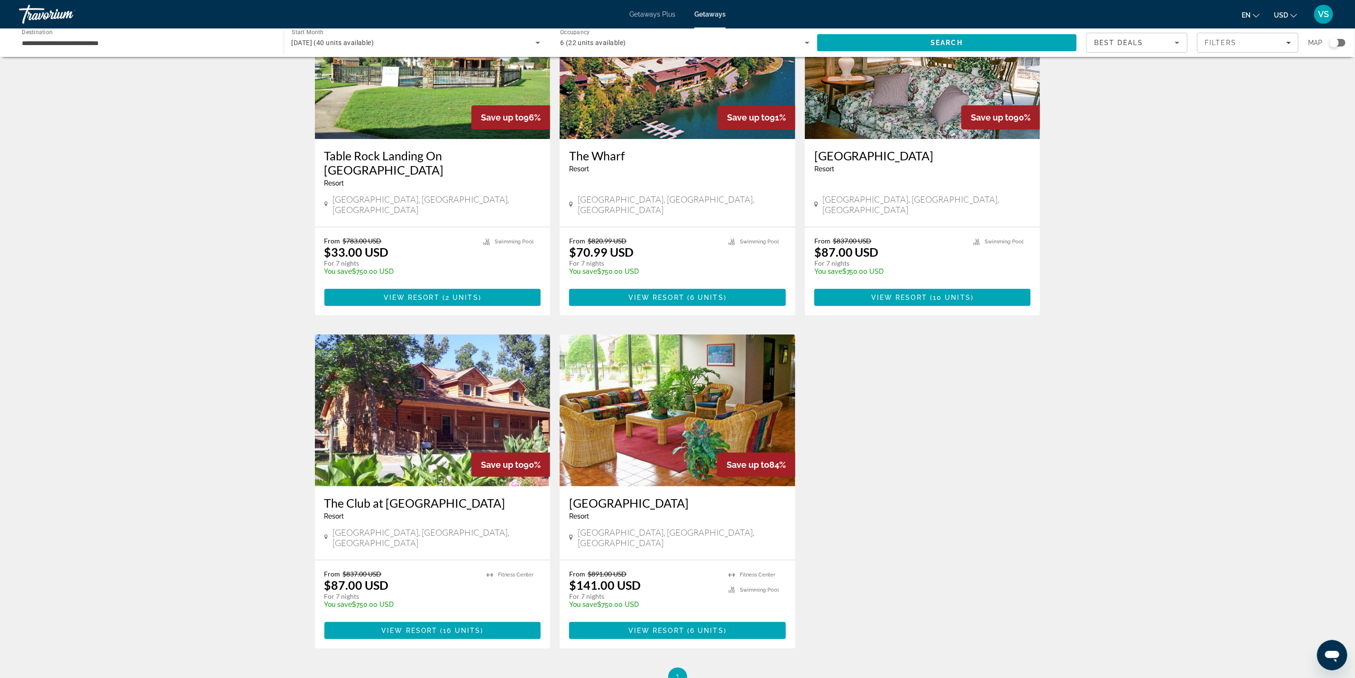
scroll to position [142, 0]
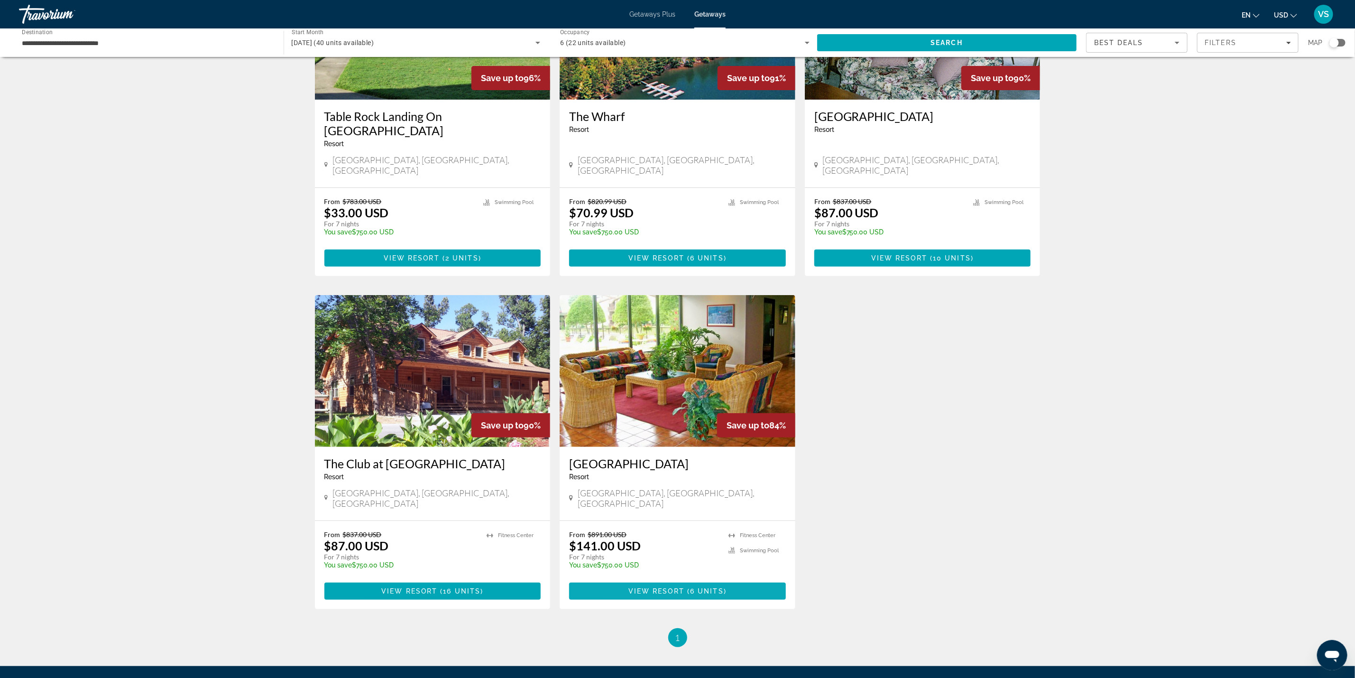
click at [616, 580] on span "Main content" at bounding box center [677, 591] width 217 height 23
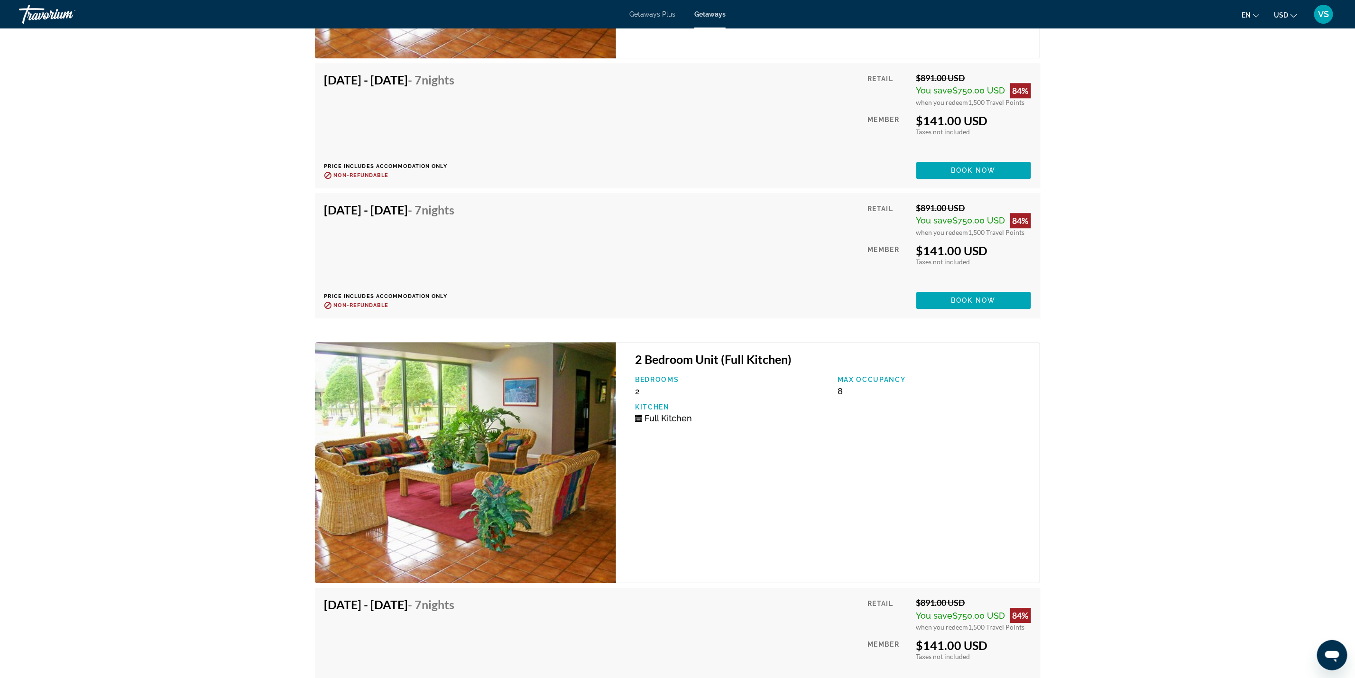
scroll to position [1921, 0]
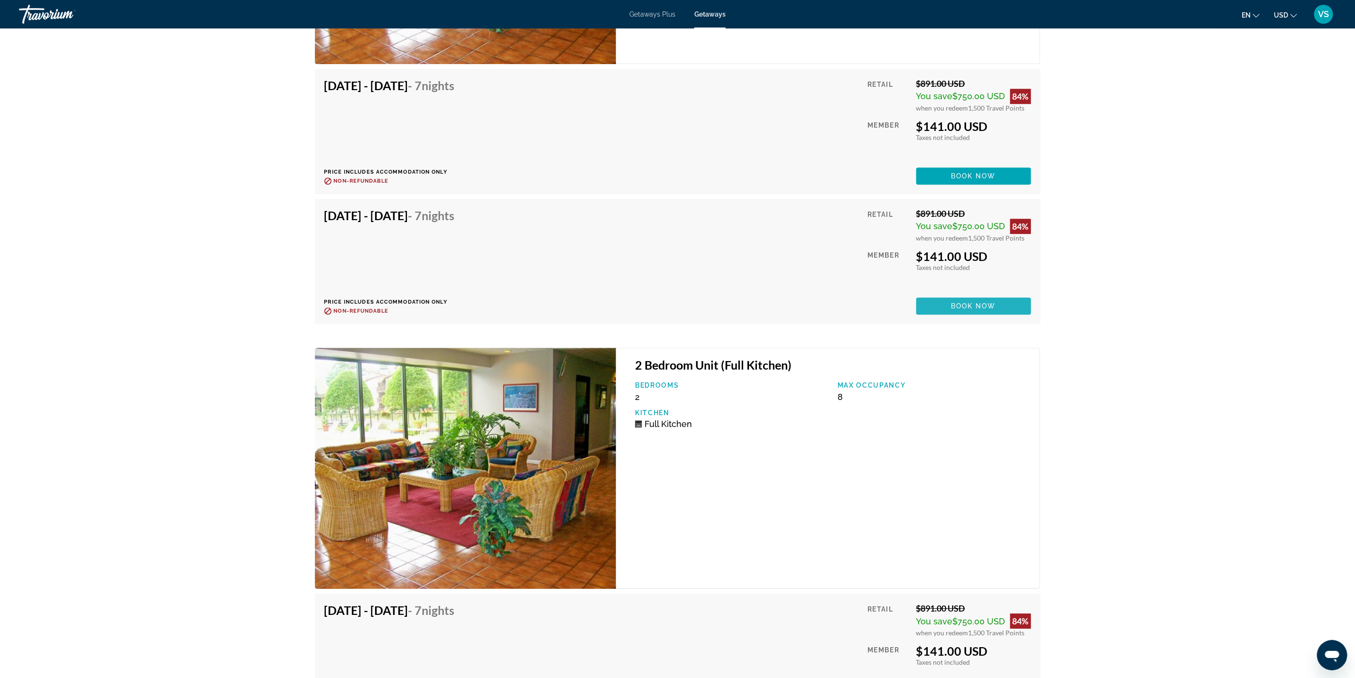
click at [981, 306] on span "Book now" at bounding box center [973, 306] width 45 height 8
